Goal: Find specific page/section: Find specific page/section

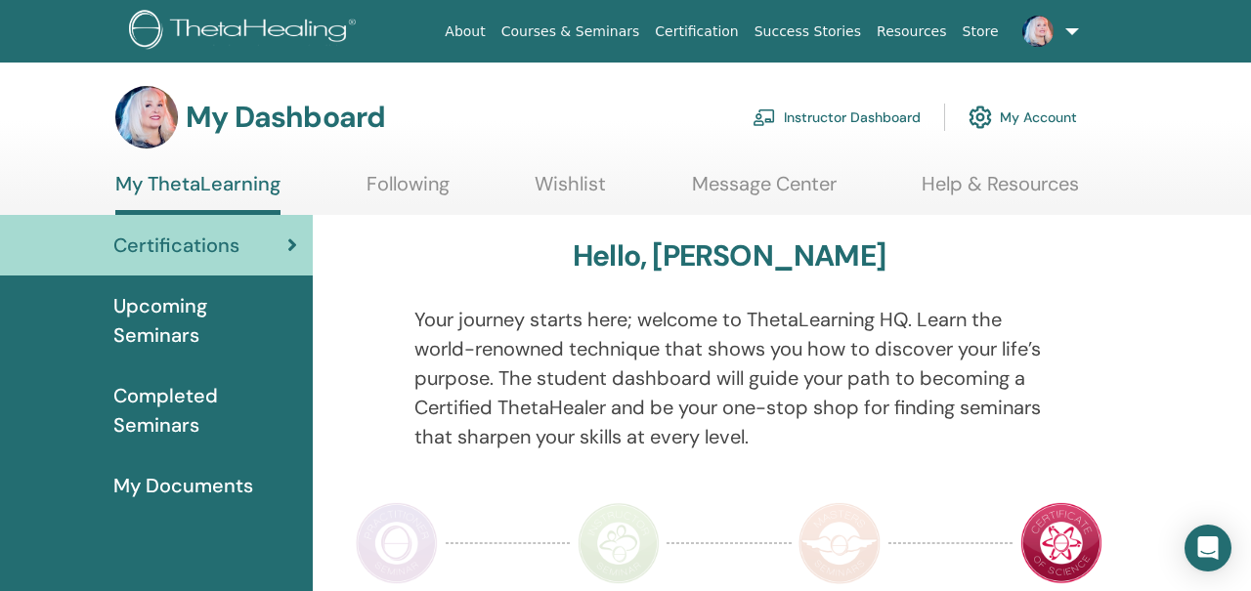
drag, startPoint x: 0, startPoint y: 0, endPoint x: 807, endPoint y: 118, distance: 815.6
click at [808, 119] on link "Instructor Dashboard" at bounding box center [836, 117] width 168 height 43
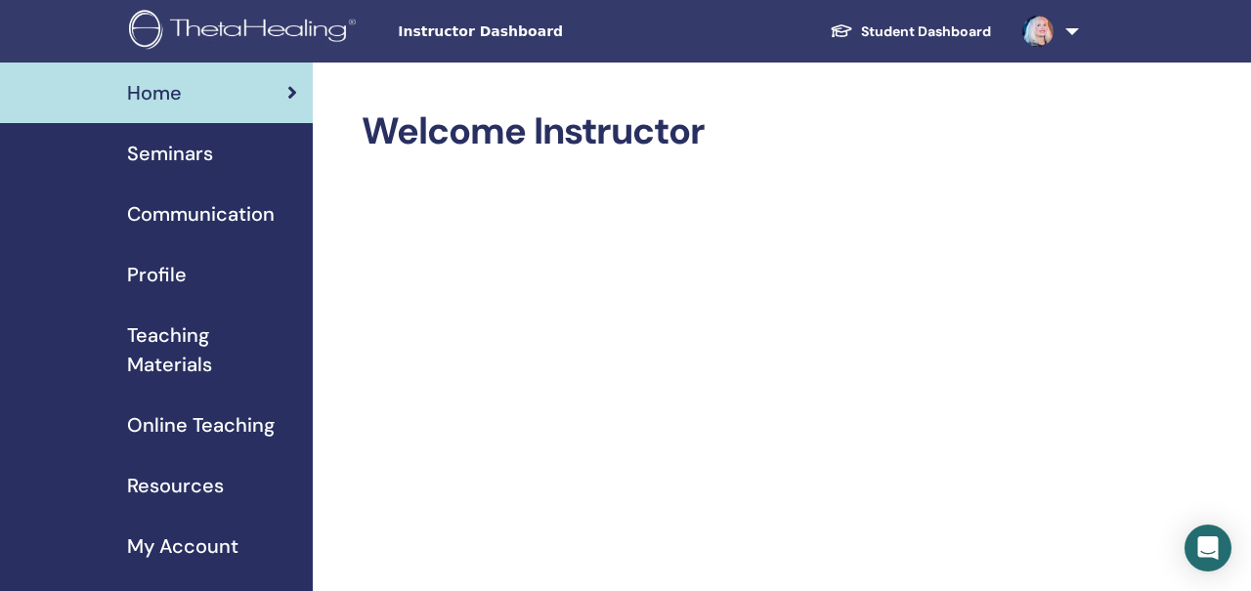
click at [1077, 34] on link at bounding box center [1046, 31] width 80 height 63
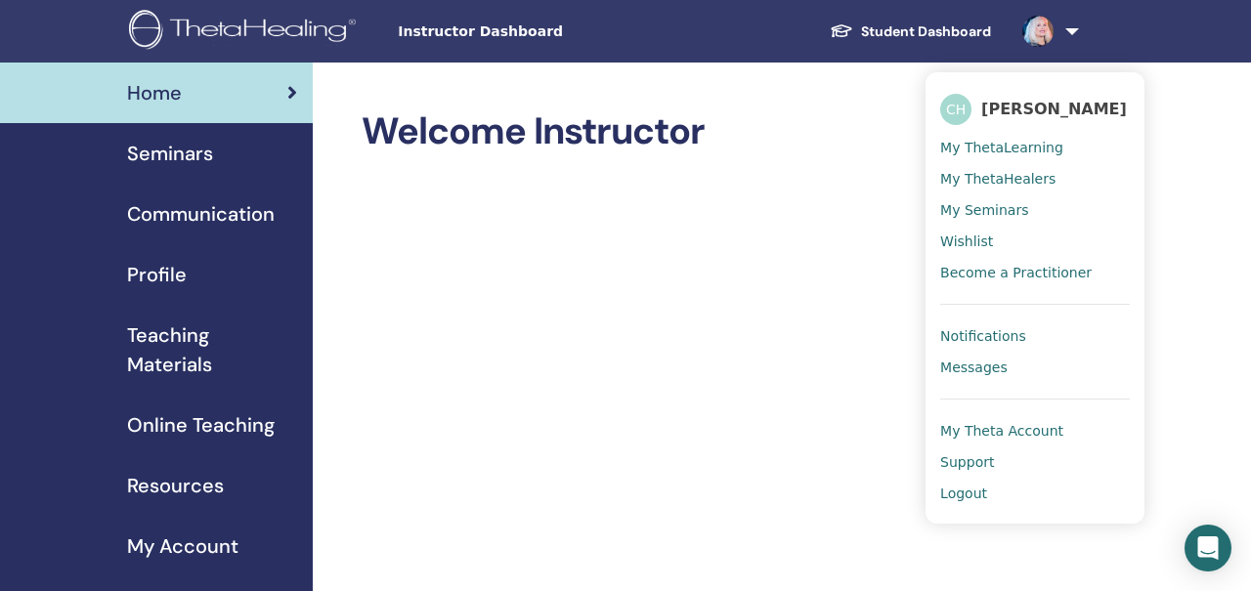
click at [979, 178] on span "My ThetaHealers" at bounding box center [997, 179] width 115 height 18
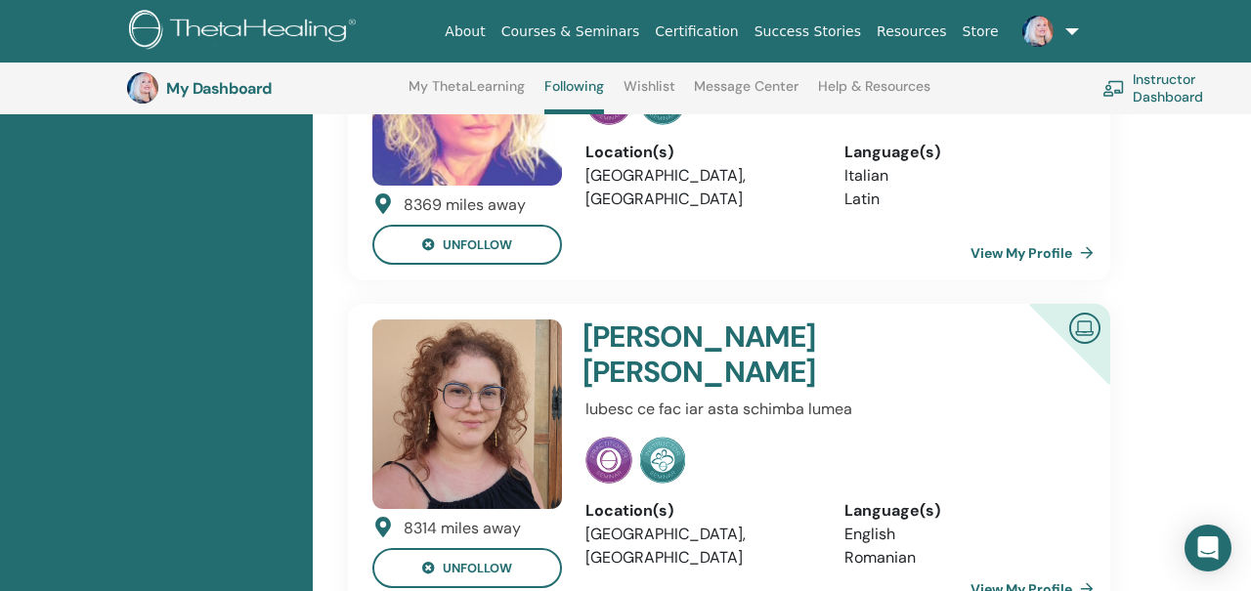
scroll to position [1912, 0]
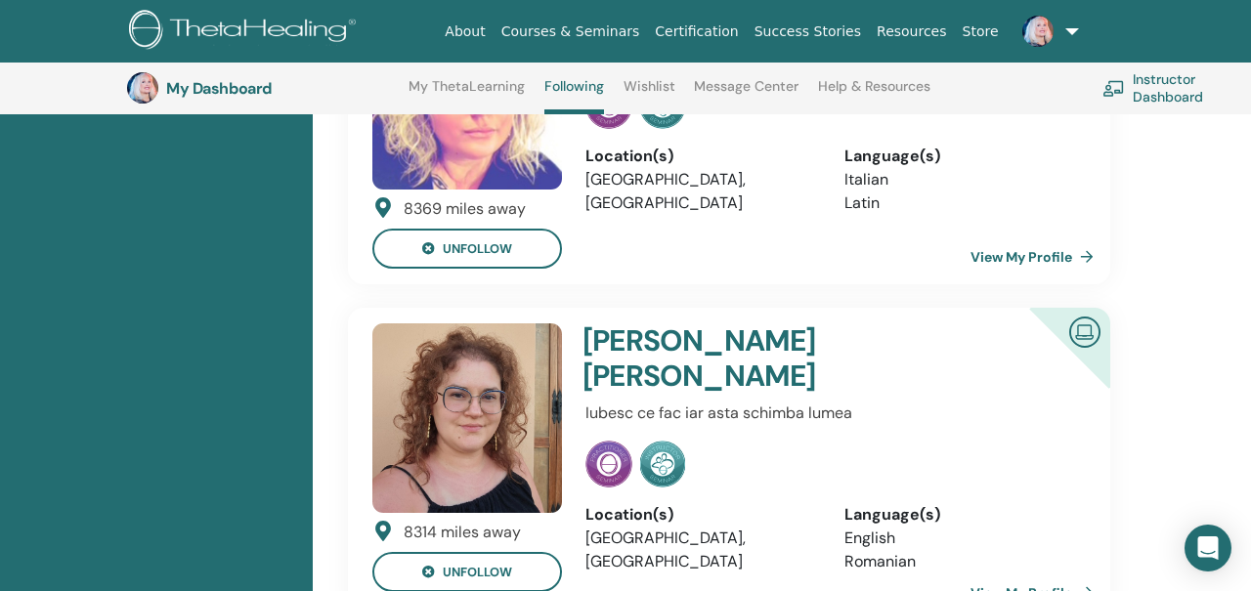
click at [977, 573] on link "View My Profile" at bounding box center [1035, 592] width 131 height 39
